Goal: Information Seeking & Learning: Stay updated

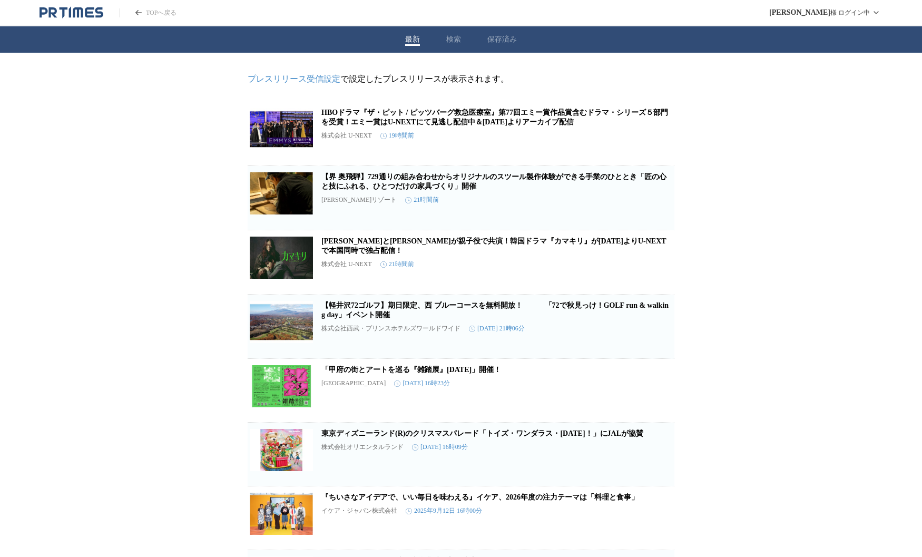
click at [442, 185] on link "【界 奥飛騨】729通りの組み合わせからオリジナルのスツール製作体験ができる手業のひととき「匠の心と技にふれる、ひとつだけの家具づくり」開催" at bounding box center [493, 181] width 345 height 17
click at [261, 16] on header "TOPへ戻る 山田 和広 様 ログイン中" at bounding box center [461, 13] width 922 height 26
click at [640, 46] on div "最新 検索 保存済み" at bounding box center [461, 39] width 922 height 26
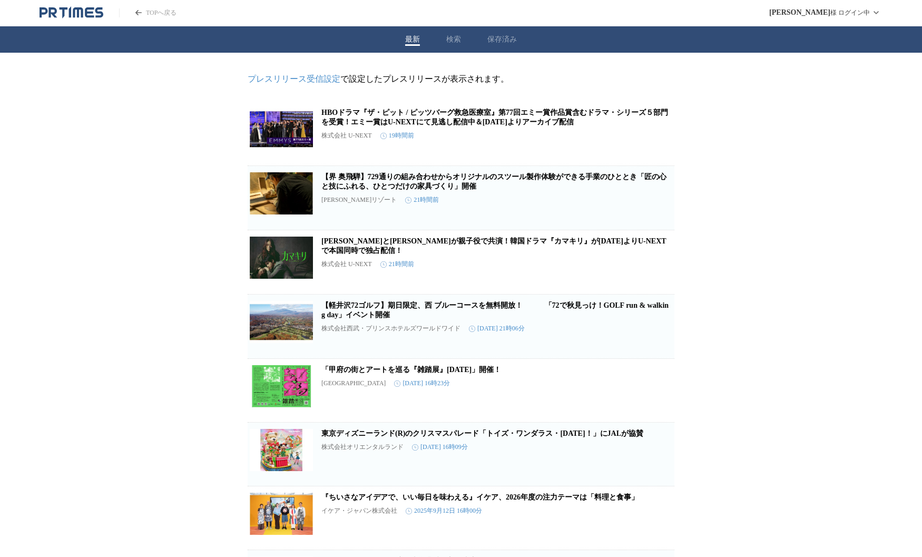
click at [722, 40] on div "最新 検索 保存済み" at bounding box center [461, 39] width 922 height 26
